Goal: Task Accomplishment & Management: Manage account settings

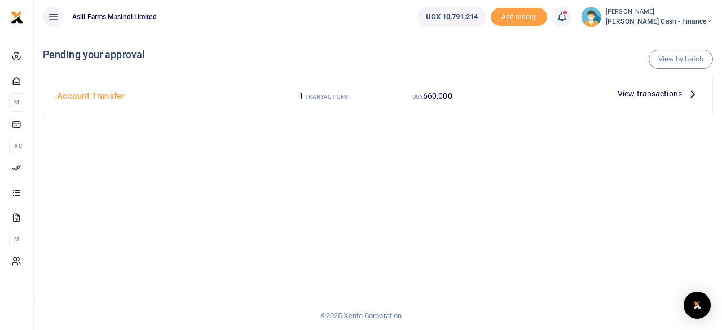
click at [661, 88] on div at bounding box center [361, 165] width 722 height 330
click at [676, 90] on span "View transactions" at bounding box center [650, 93] width 64 height 12
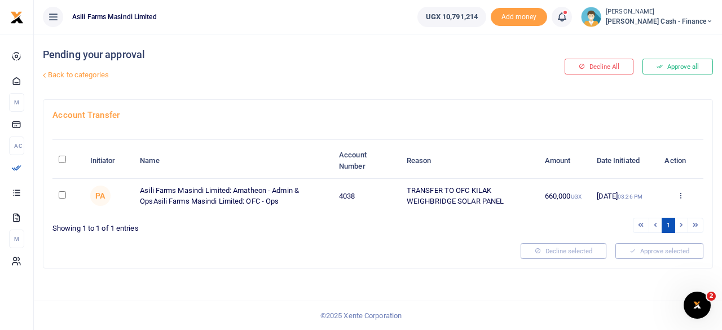
click at [684, 201] on td "Approve Decline Details" at bounding box center [681, 196] width 46 height 34
click at [683, 200] on td "Approve Decline Details" at bounding box center [681, 196] width 46 height 34
click at [681, 199] on link at bounding box center [680, 196] width 7 height 8
click at [633, 265] on link "Details" at bounding box center [639, 264] width 89 height 16
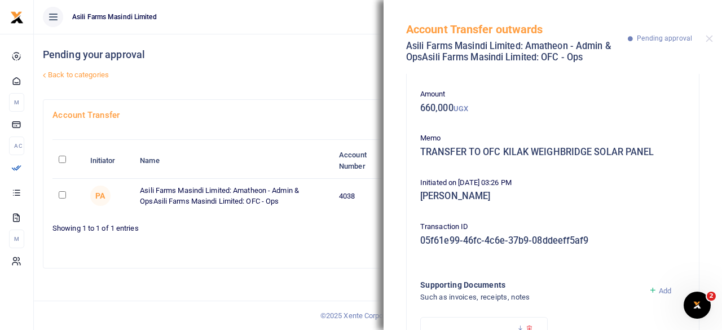
scroll to position [157, 0]
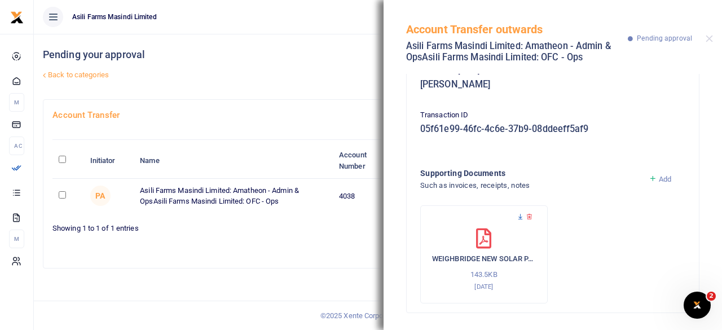
click at [520, 217] on icon at bounding box center [520, 216] width 7 height 7
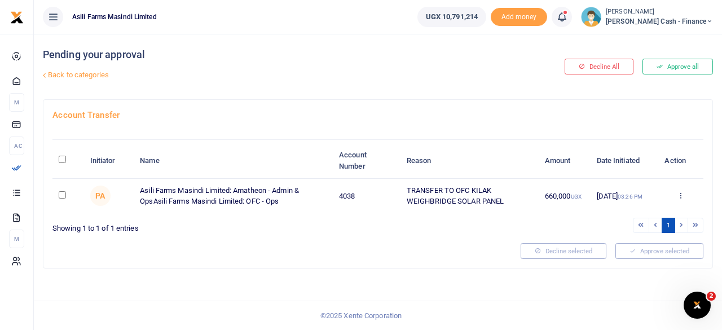
click at [60, 156] on input "\a \a : activate to sort column descending" at bounding box center [62, 159] width 7 height 7
checkbox input "true"
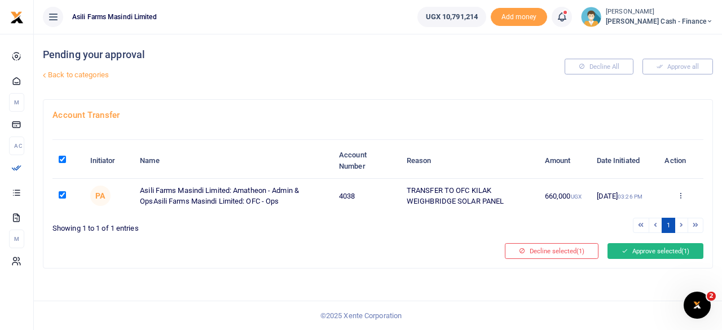
click at [652, 246] on button "Approve selected (1)" at bounding box center [655, 251] width 96 height 16
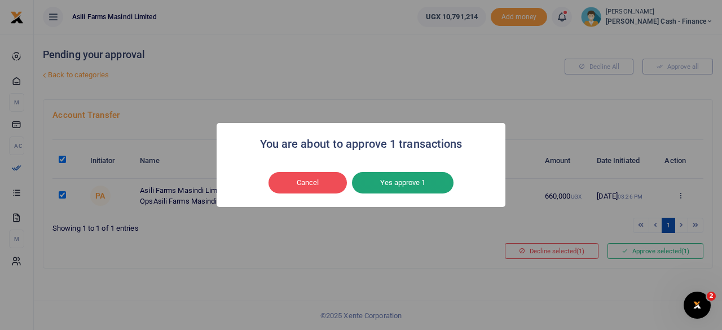
click at [386, 182] on button "Yes approve 1" at bounding box center [403, 182] width 102 height 21
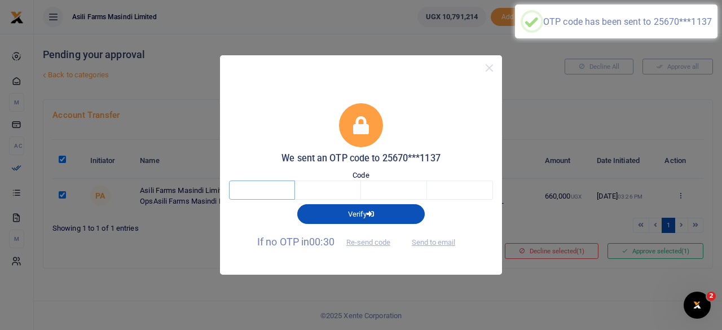
click at [274, 189] on input "text" at bounding box center [262, 189] width 66 height 19
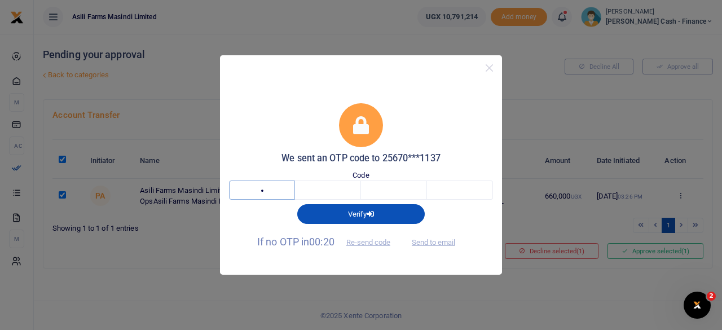
type input "6"
type input "9"
type input "5"
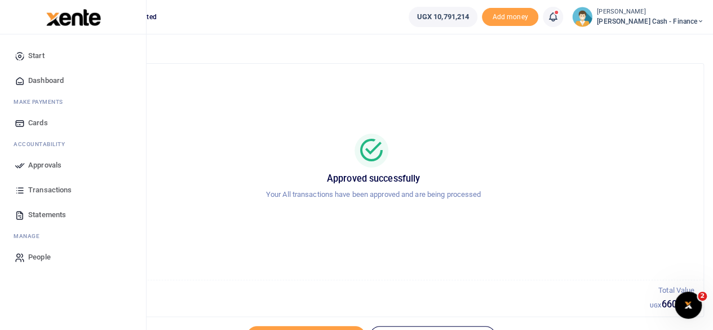
click at [43, 161] on span "Approvals" at bounding box center [44, 165] width 33 height 11
click at [61, 76] on span "Dashboard" at bounding box center [46, 80] width 36 height 11
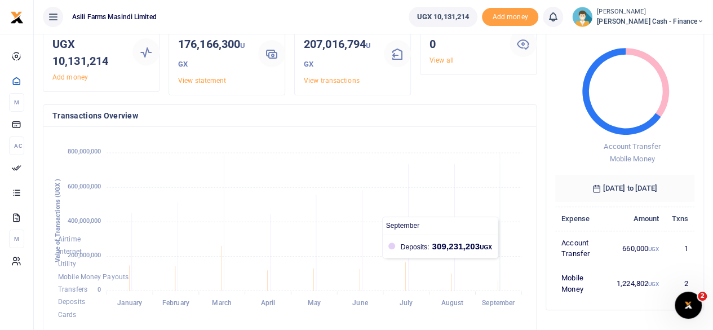
scroll to position [56, 0]
